Goal: Task Accomplishment & Management: Use online tool/utility

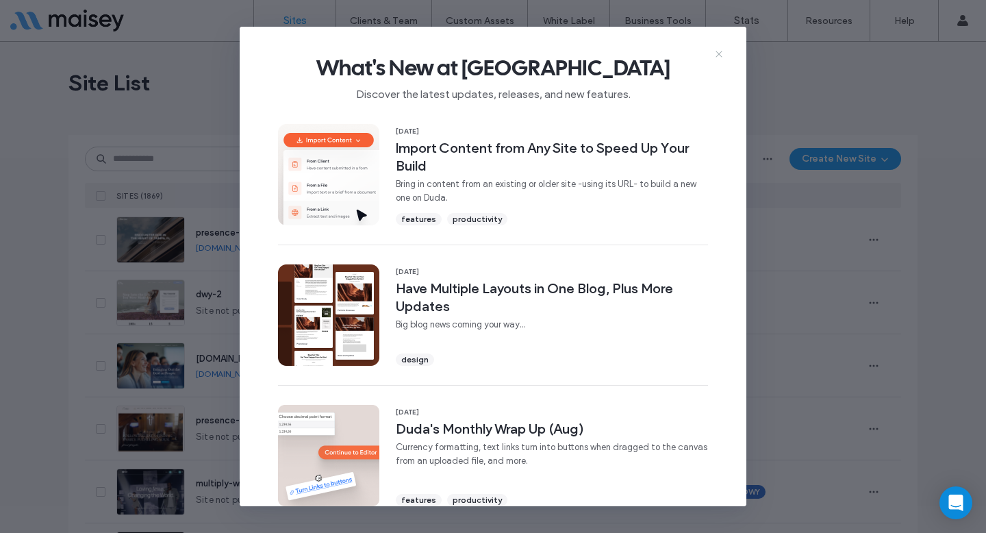
click at [722, 55] on icon at bounding box center [719, 54] width 11 height 11
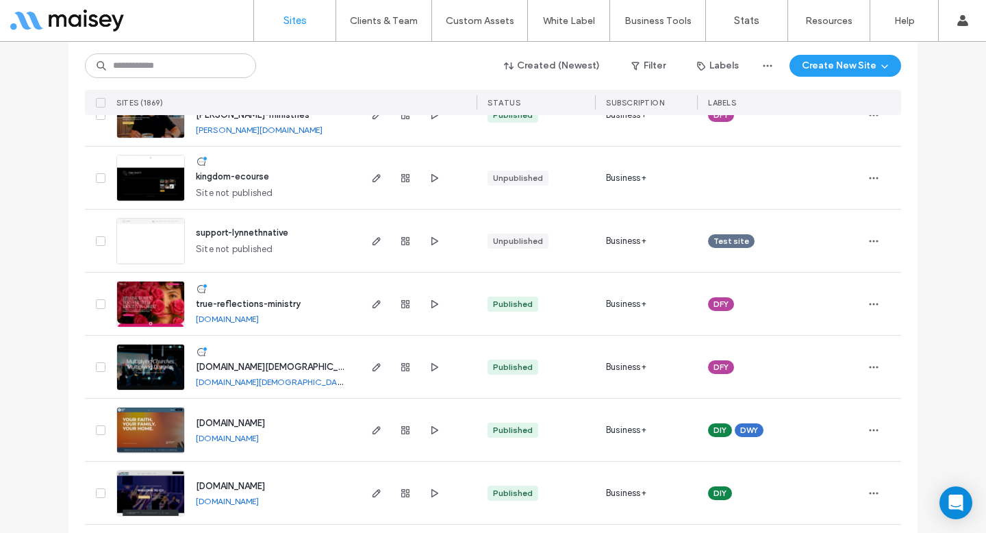
scroll to position [527, 0]
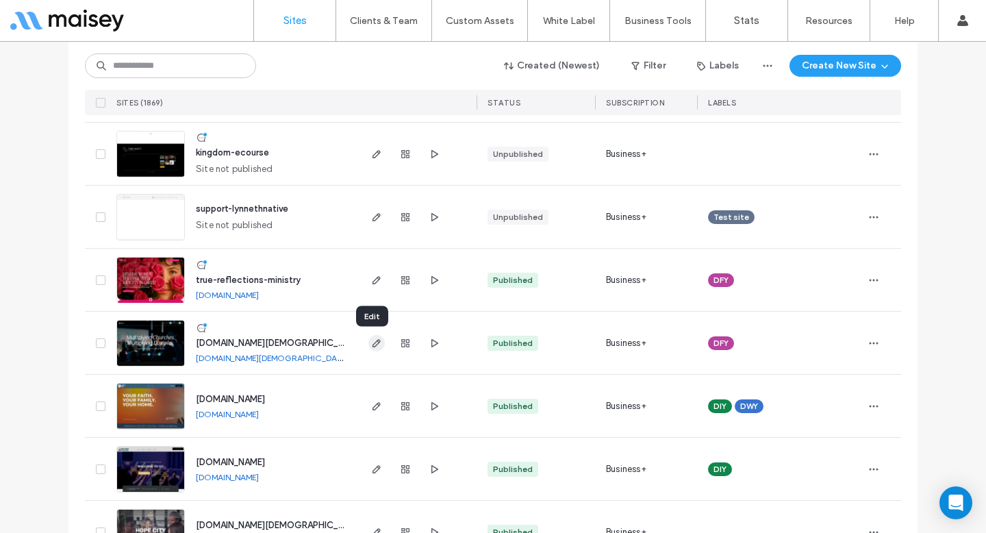
click at [371, 345] on icon "button" at bounding box center [376, 343] width 11 height 11
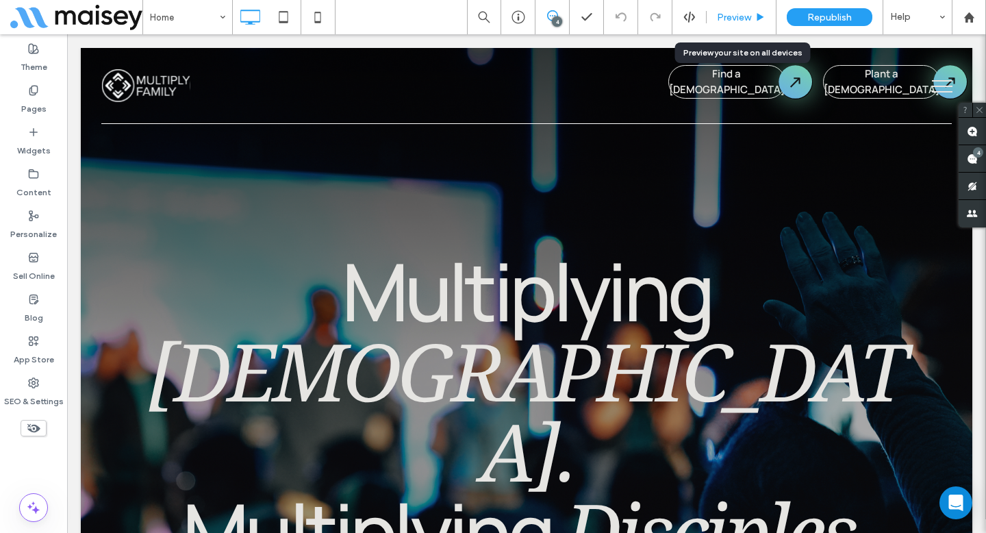
click at [745, 1] on div "Preview" at bounding box center [742, 17] width 70 height 34
click at [735, 21] on span "Preview" at bounding box center [734, 18] width 34 height 12
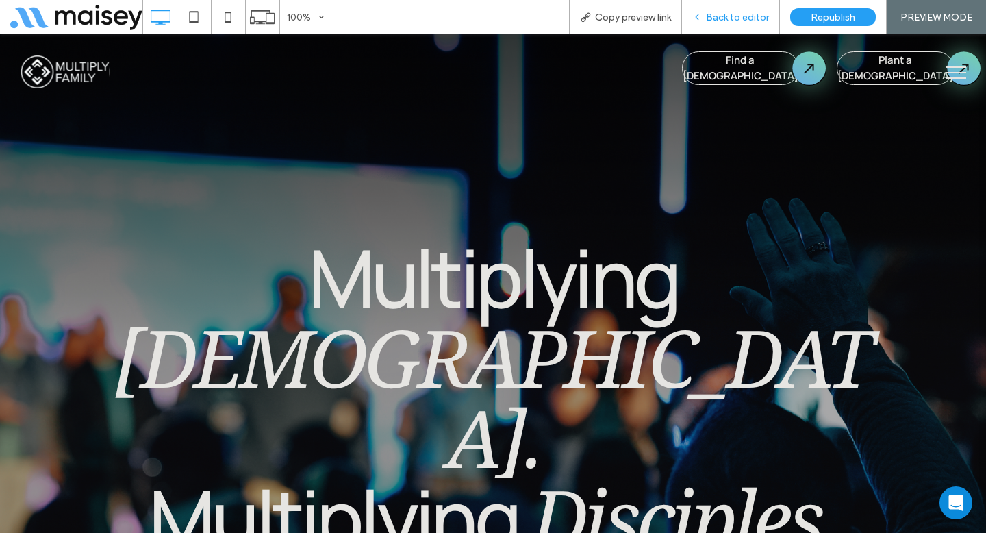
click at [735, 10] on div "Back to editor" at bounding box center [731, 17] width 98 height 34
click at [735, 12] on span "Back to editor" at bounding box center [737, 18] width 63 height 12
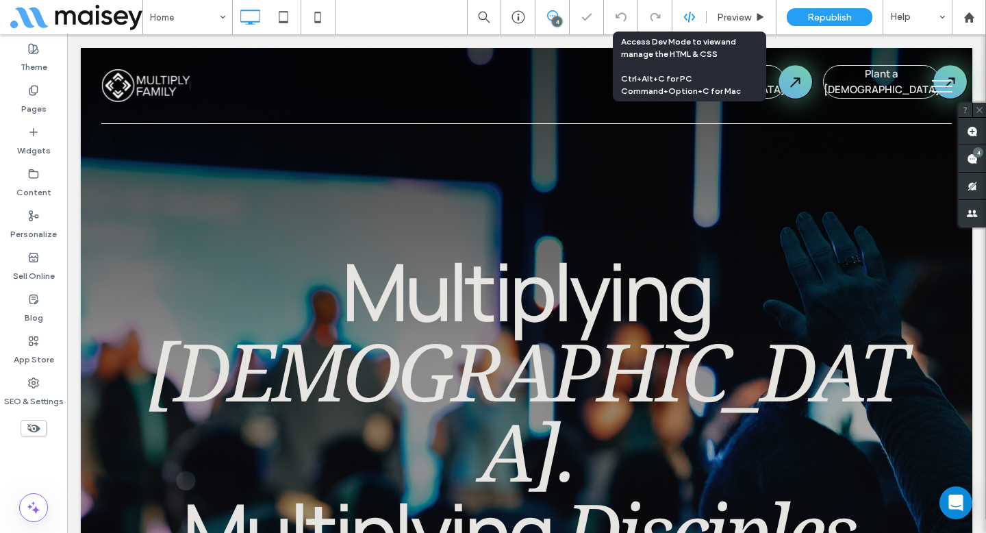
click at [690, 18] on use at bounding box center [689, 17] width 11 height 11
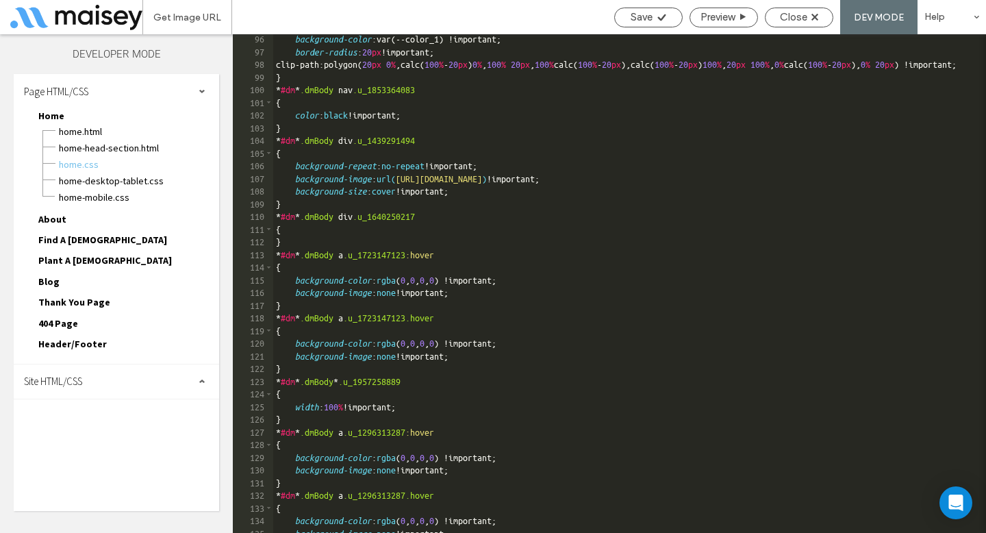
scroll to position [1205, 0]
click at [128, 186] on span "Home-desktop-tablet.css" at bounding box center [138, 181] width 161 height 14
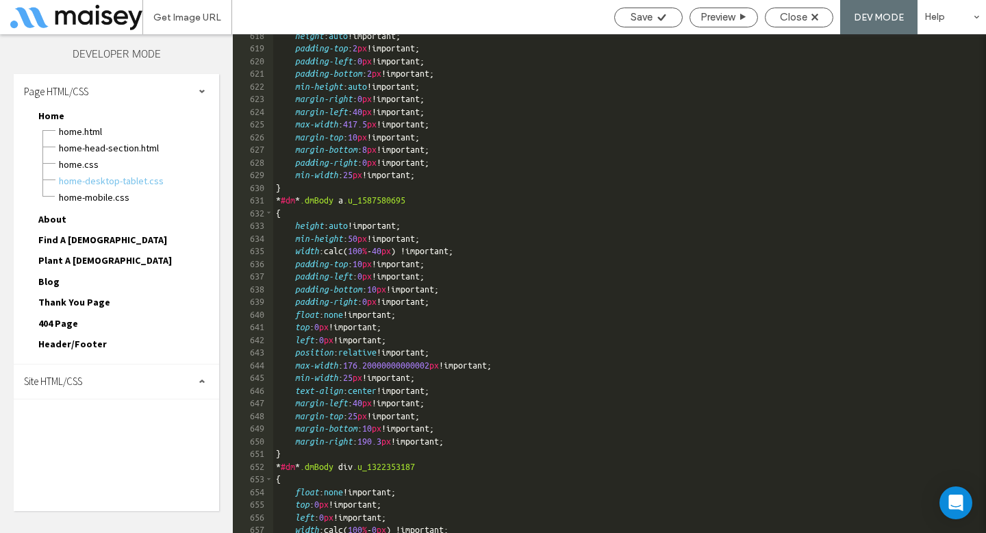
scroll to position [7914, 0]
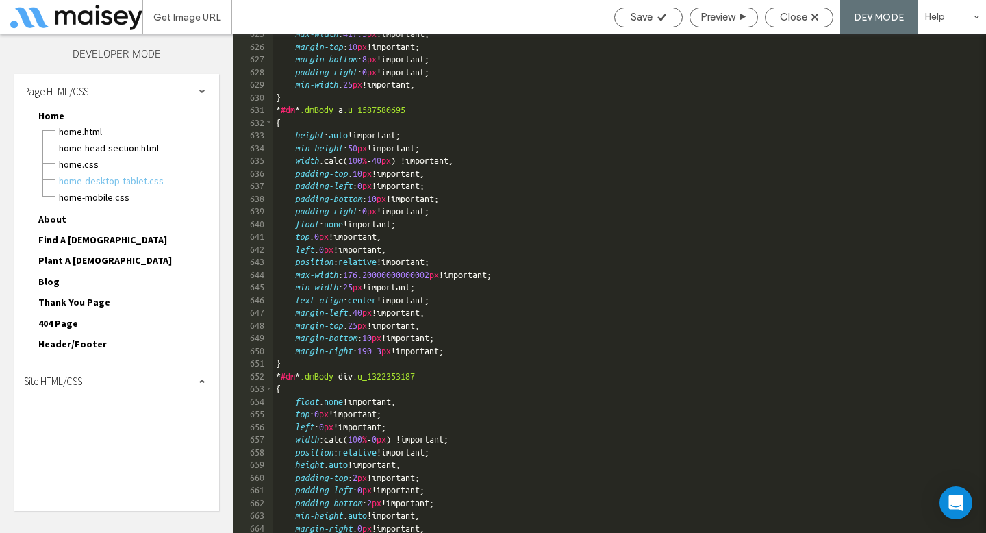
click at [53, 217] on span "About" at bounding box center [52, 219] width 28 height 12
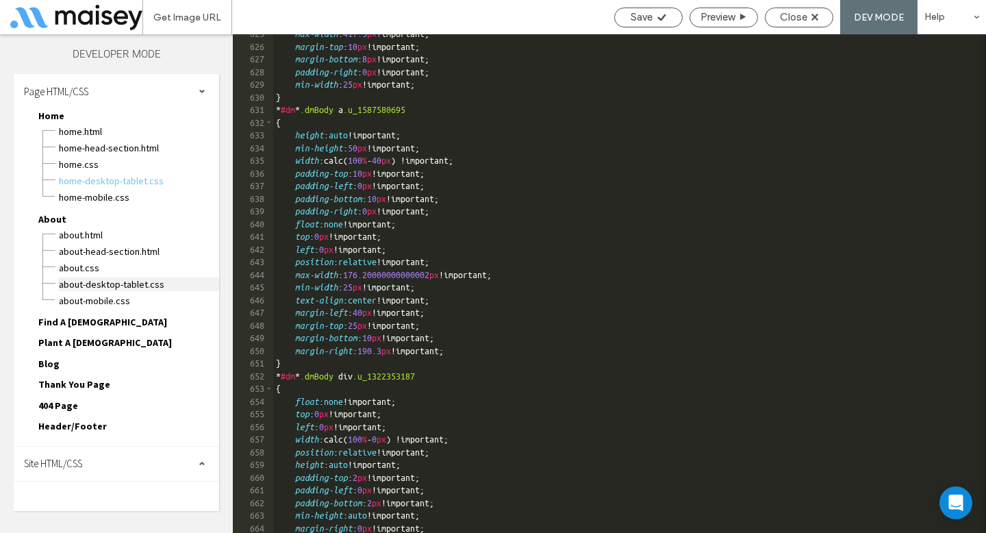
click at [77, 285] on span "About-desktop-tablet.css" at bounding box center [138, 284] width 161 height 14
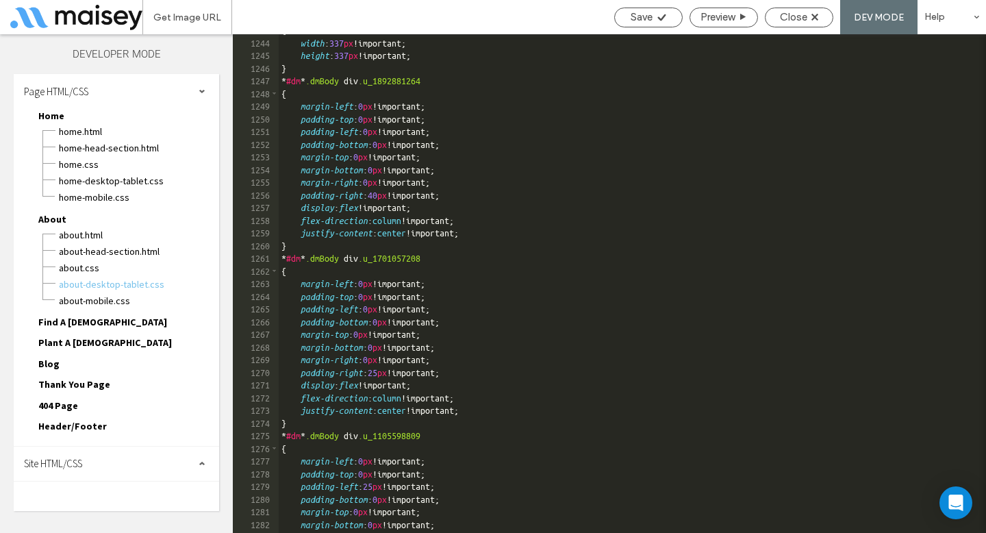
scroll to position [15848, 0]
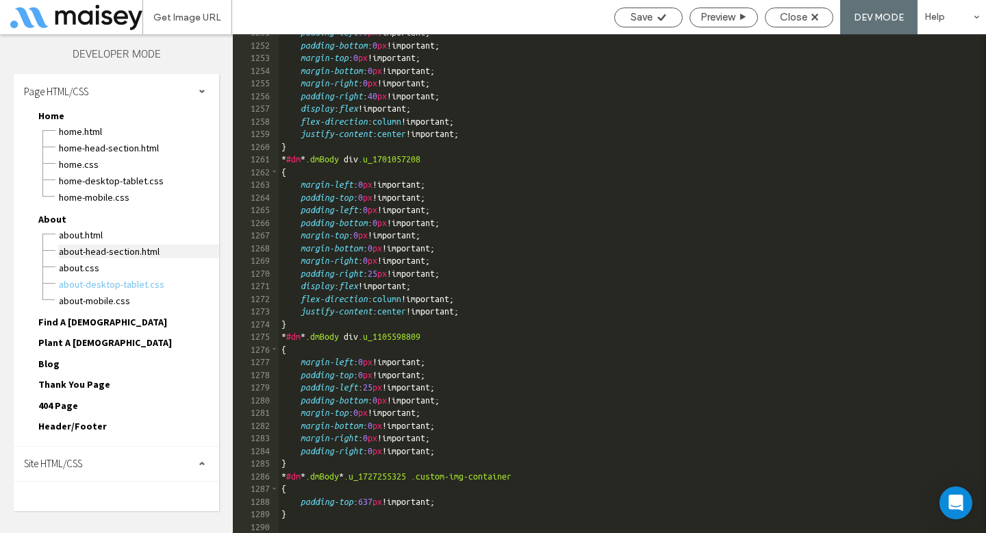
click at [95, 255] on span "About-head-section.html" at bounding box center [138, 252] width 161 height 14
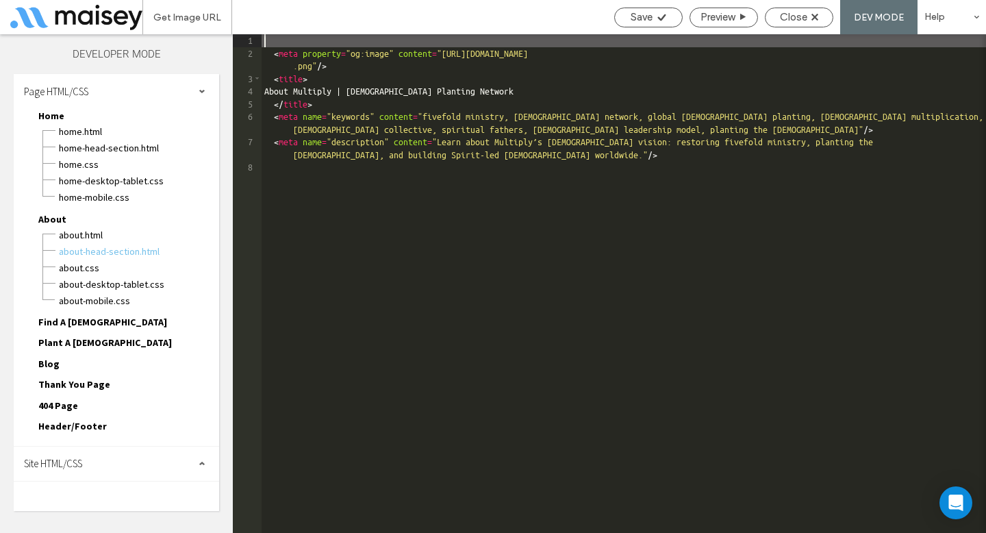
click at [353, 225] on div "< meta property = "og:image" content = "[URL][DOMAIN_NAME] .png" /> < title > A…" at bounding box center [624, 296] width 725 height 524
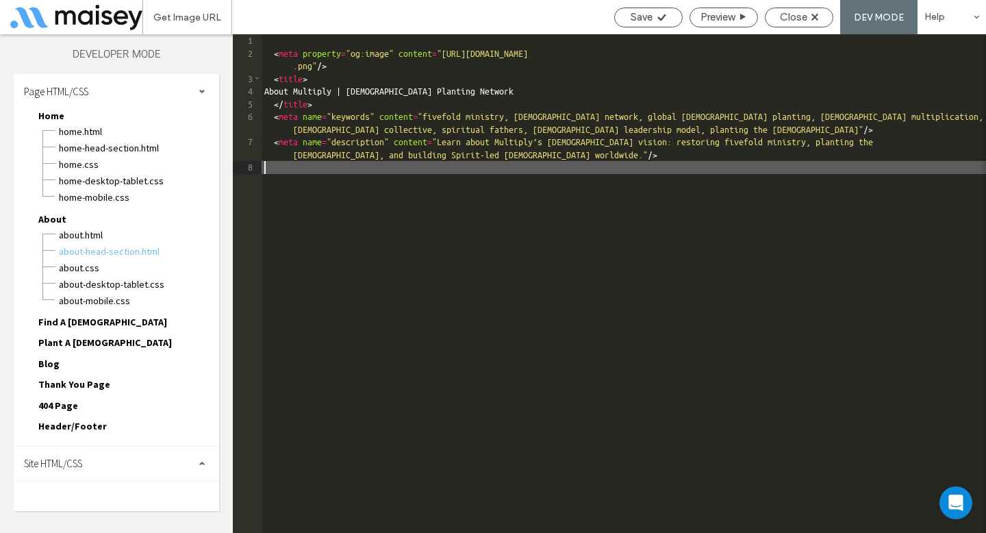
click at [416, 126] on div "< meta property = "og:image" content = "[URL][DOMAIN_NAME] .png" /> < title > A…" at bounding box center [624, 296] width 725 height 524
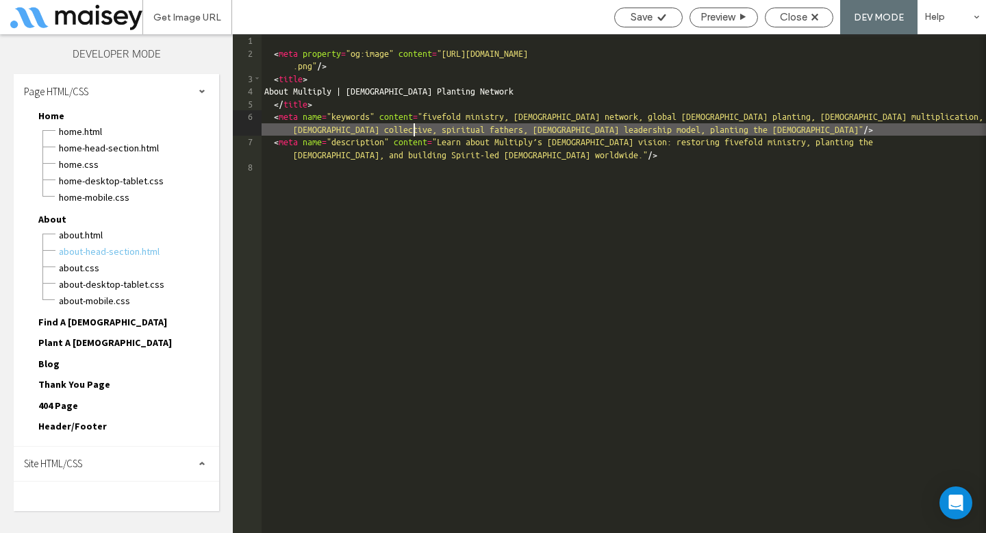
click at [416, 126] on div "< meta property = "og:image" content = "[URL][DOMAIN_NAME] .png" /> < title > A…" at bounding box center [624, 296] width 725 height 524
click at [420, 153] on div "< meta property = "og:image" content = "[URL][DOMAIN_NAME] .png" /> < title > A…" at bounding box center [624, 296] width 725 height 524
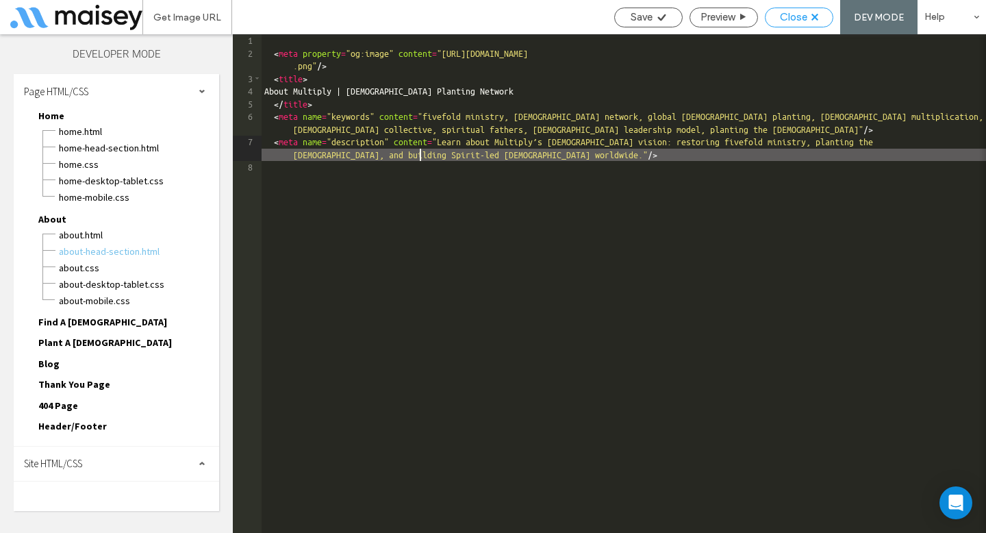
click at [792, 20] on span "Close" at bounding box center [793, 17] width 27 height 12
